Goal: Task Accomplishment & Management: Manage account settings

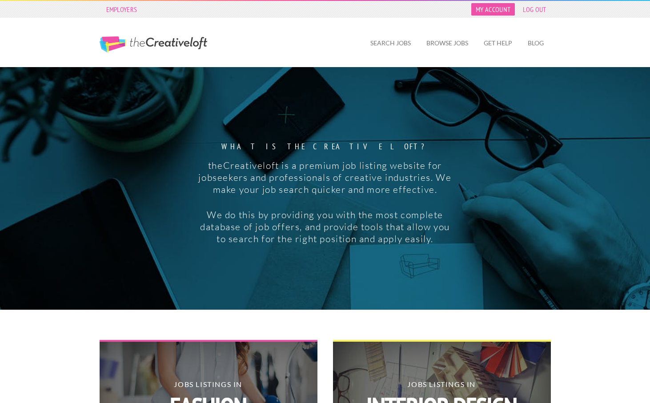
click at [499, 10] on link "My Account" at bounding box center [494, 9] width 44 height 12
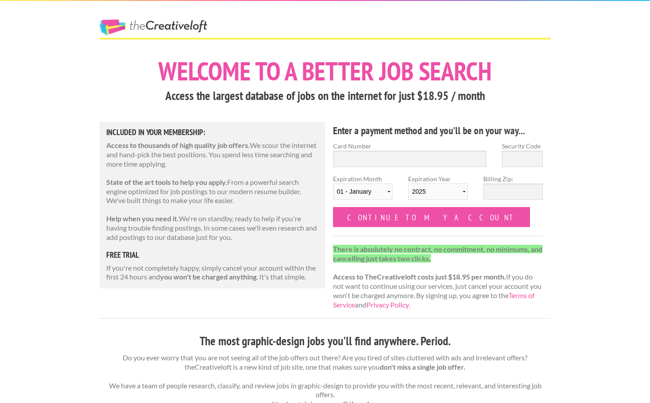
click at [171, 27] on link "The Creative Loft" at bounding box center [154, 28] width 108 height 16
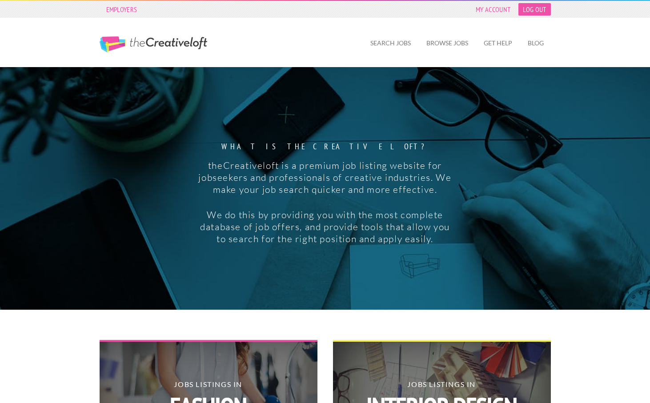
click at [530, 8] on link "Log Out" at bounding box center [535, 9] width 32 height 12
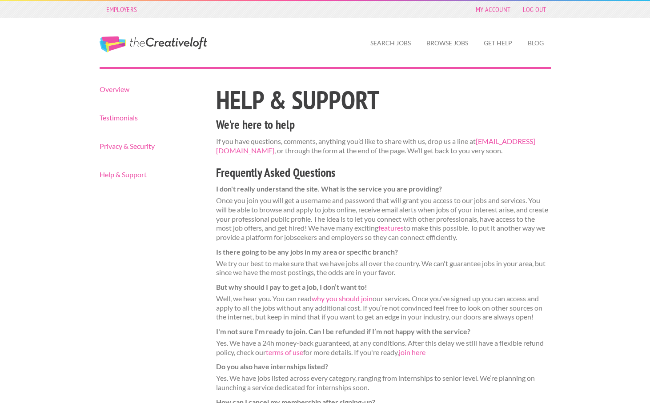
click at [148, 150] on nav "Overview Testimonials Privacy & Security Help & Support" at bounding box center [150, 132] width 101 height 93
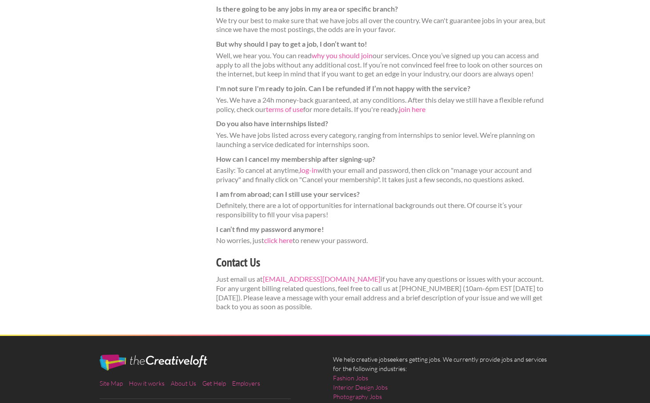
scroll to position [243, 0]
drag, startPoint x: 375, startPoint y: 151, endPoint x: 251, endPoint y: 151, distance: 123.7
click at [251, 155] on dt "How can I cancel my membership after signing-up?" at bounding box center [383, 159] width 335 height 9
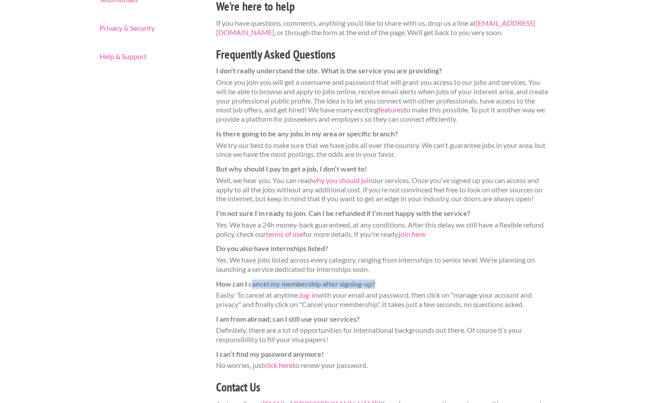
scroll to position [120, 0]
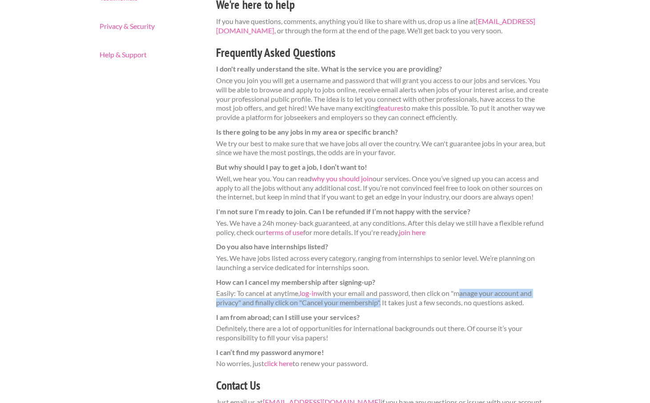
drag, startPoint x: 459, startPoint y: 284, endPoint x: 383, endPoint y: 296, distance: 77.0
click at [383, 296] on dd "Easily: To cancel at anytime, log-in with your email and password, then click o…" at bounding box center [383, 298] width 335 height 19
copy dd "manage your account and privacy" and finally click on "Cancel your membership""
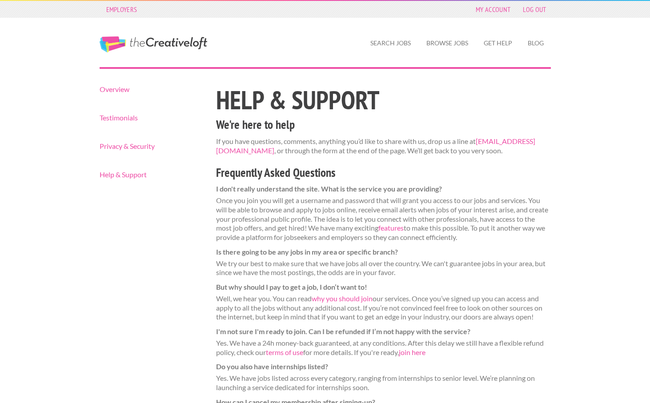
scroll to position [0, 0]
click at [483, 7] on link "My Account" at bounding box center [494, 9] width 44 height 12
